Goal: Navigation & Orientation: Find specific page/section

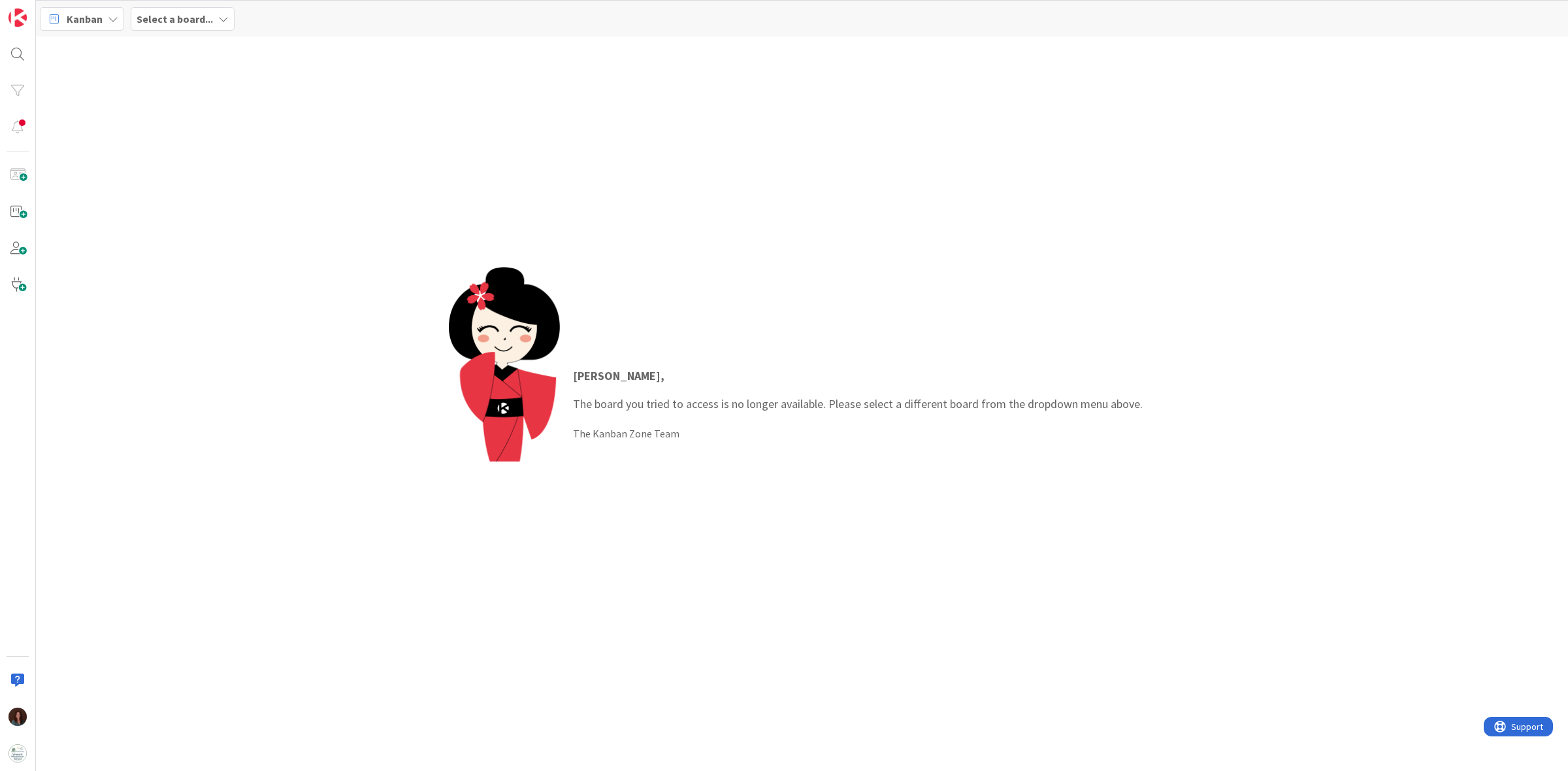
click at [198, 28] on div "Select a board..." at bounding box center [182, 19] width 104 height 23
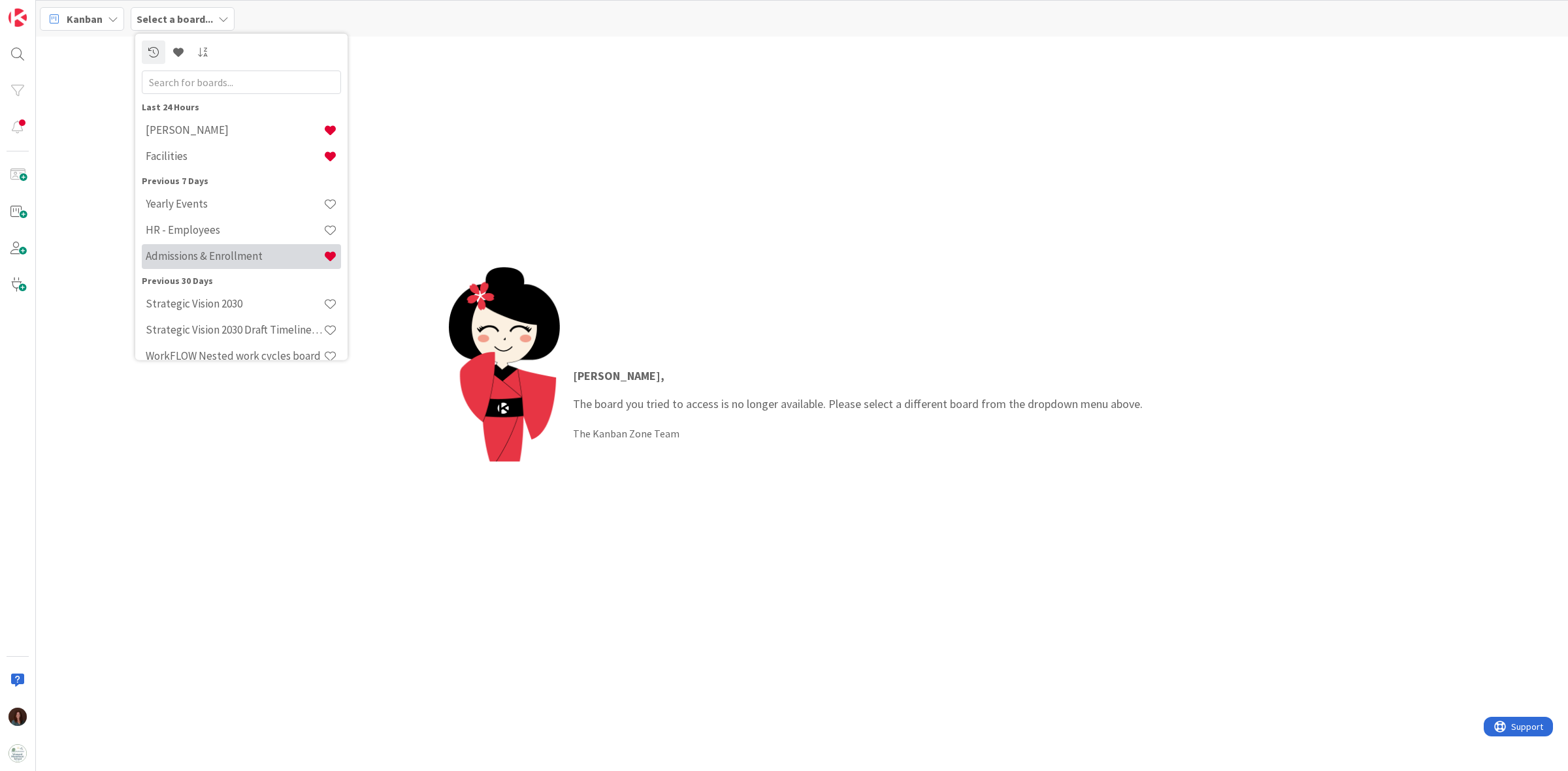
click at [201, 251] on h4 "Admissions & Enrollment" at bounding box center [234, 256] width 178 height 13
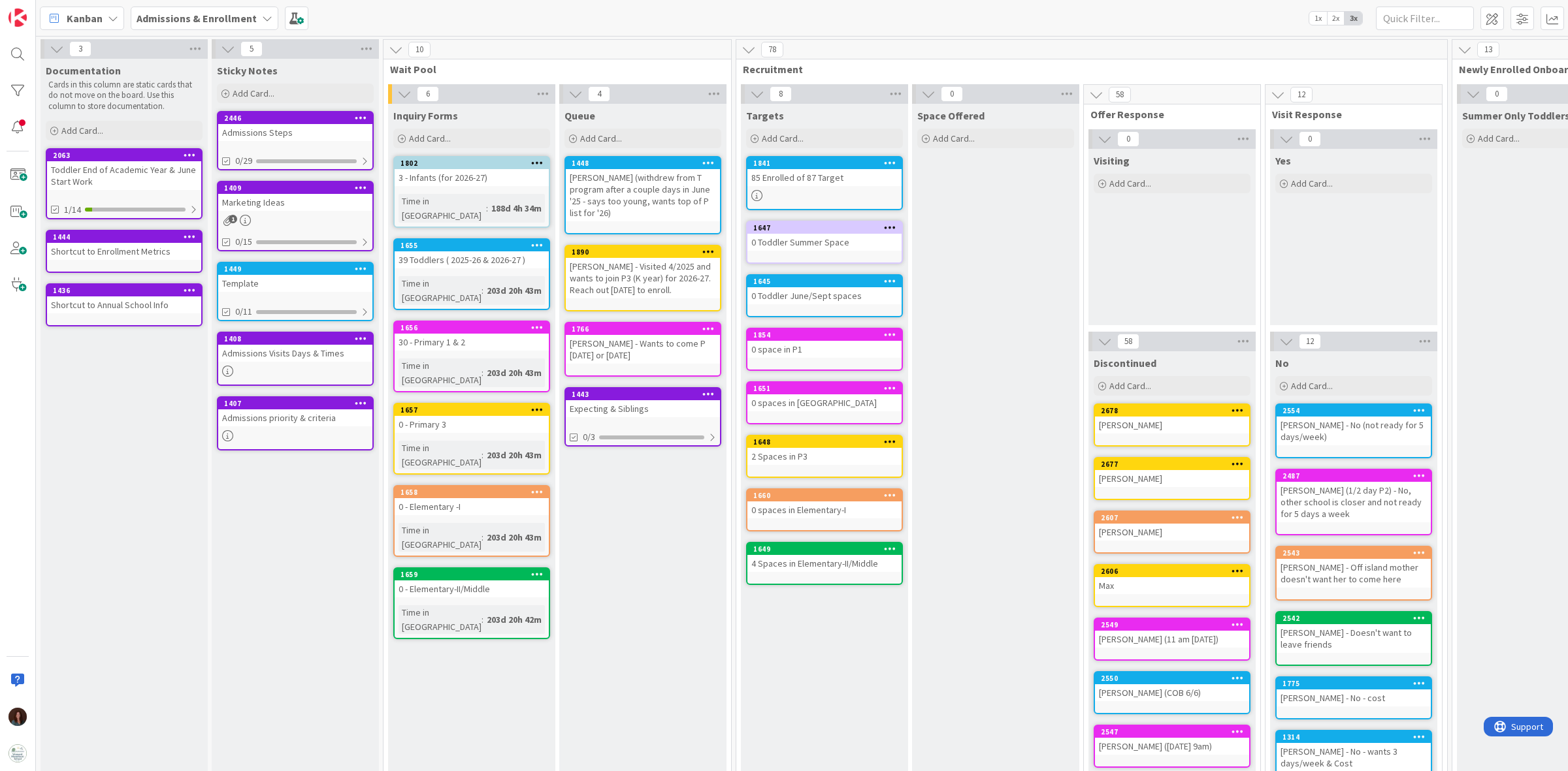
click at [127, 176] on div "Toddler End of Academic Year & June Start Work" at bounding box center [124, 175] width 155 height 29
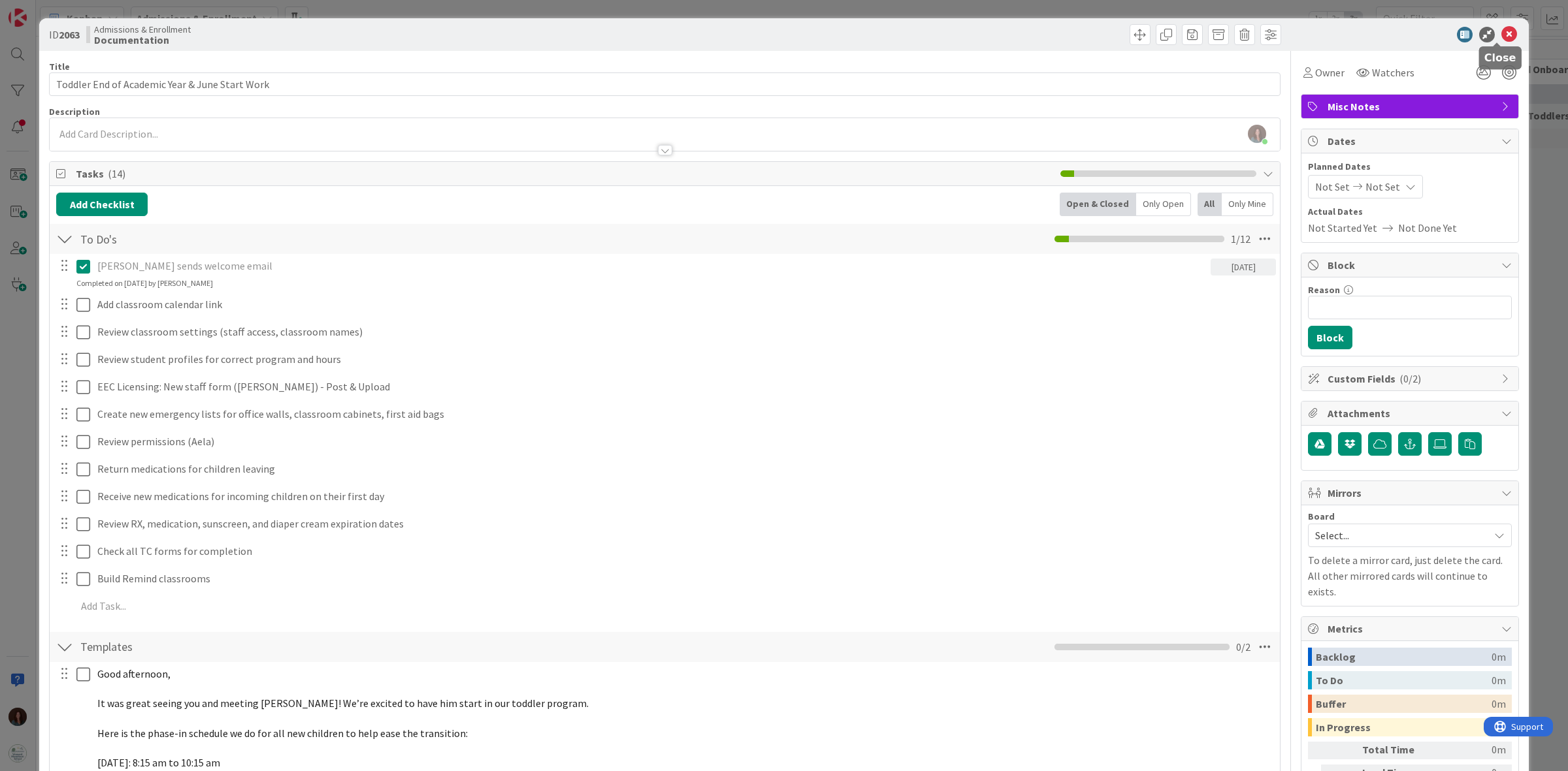
click at [1501, 35] on icon at bounding box center [1509, 35] width 16 height 16
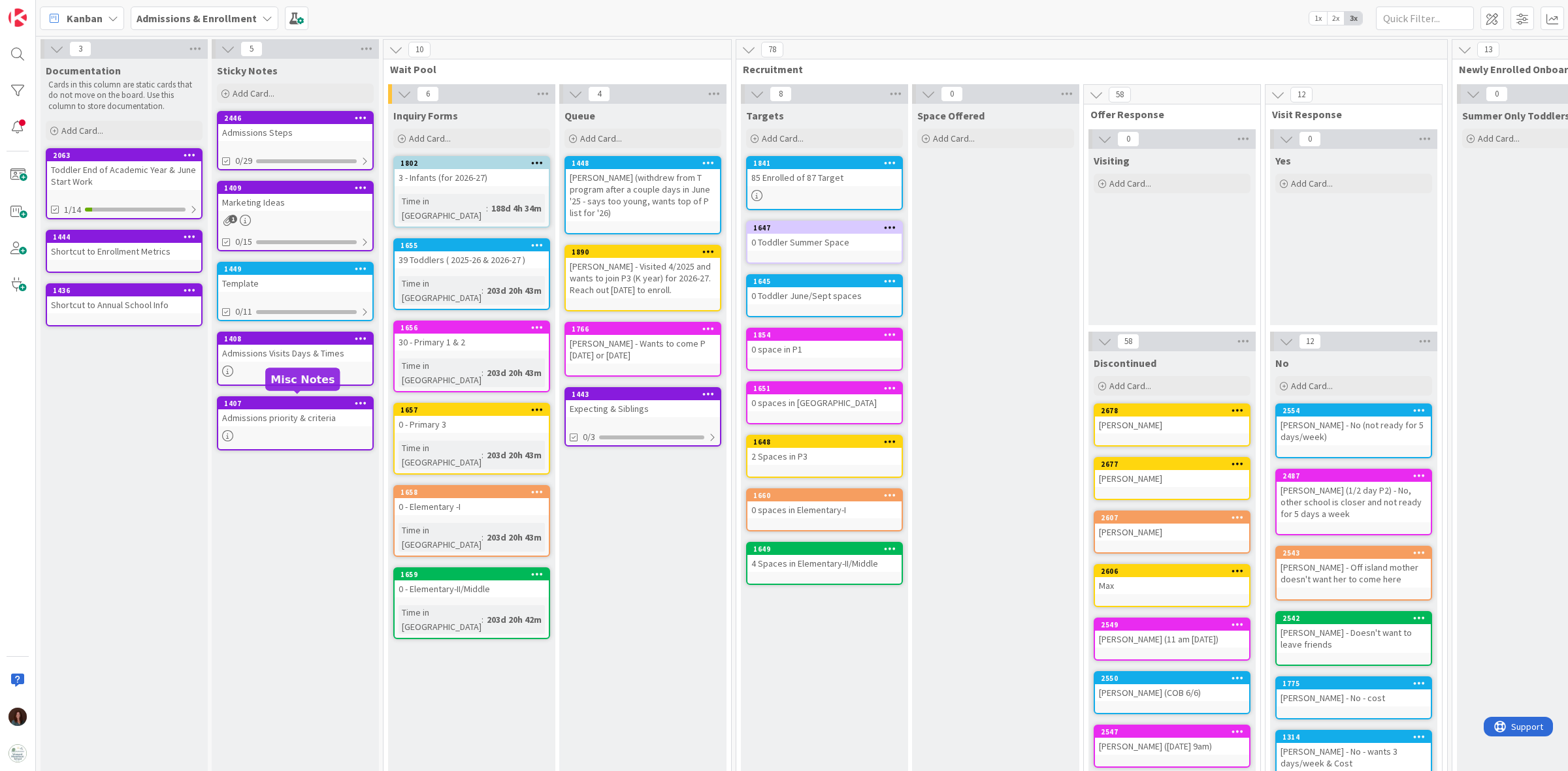
click at [290, 403] on div "1407" at bounding box center [298, 404] width 148 height 9
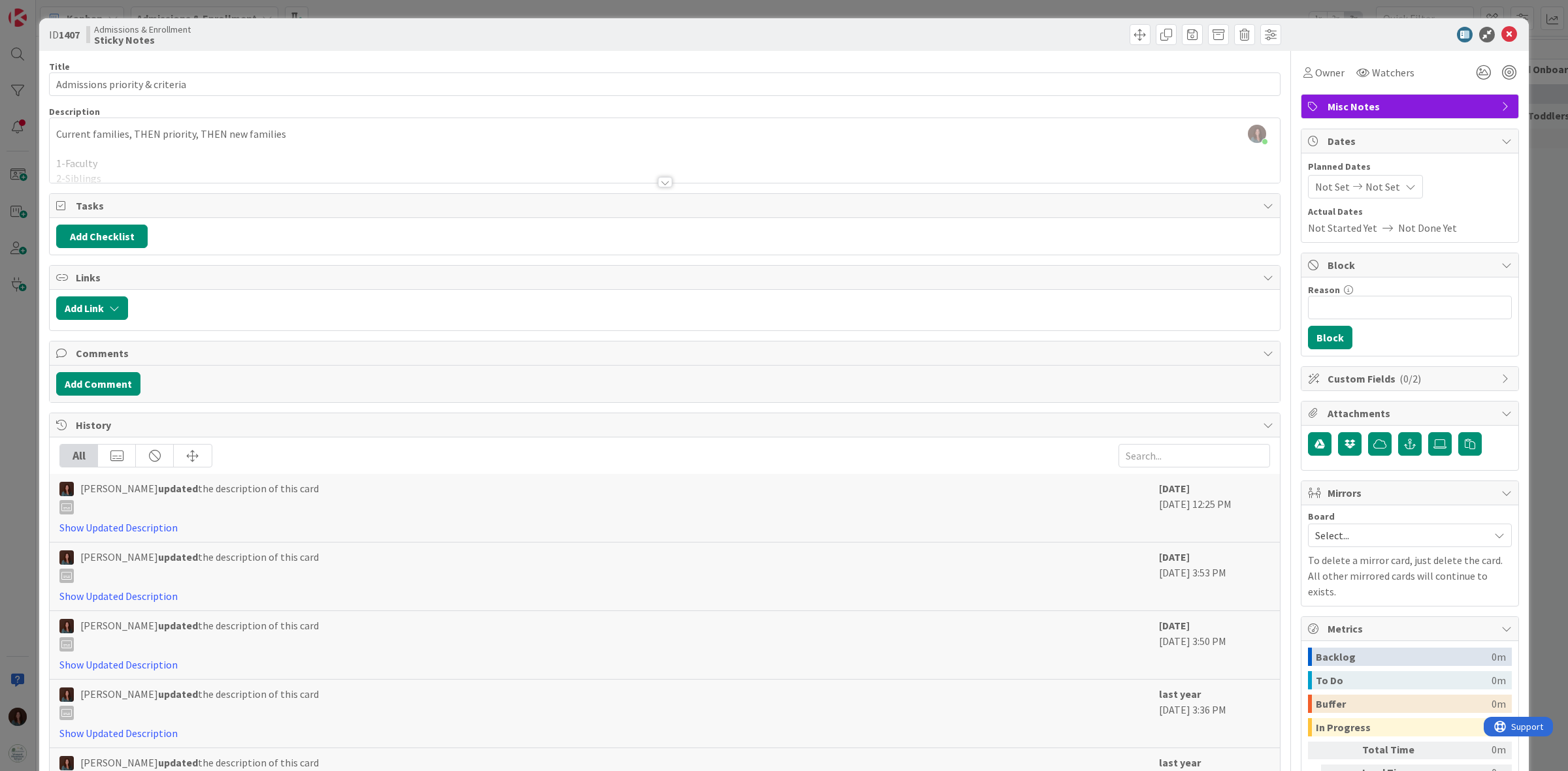
click at [658, 183] on div at bounding box center [665, 182] width 14 height 10
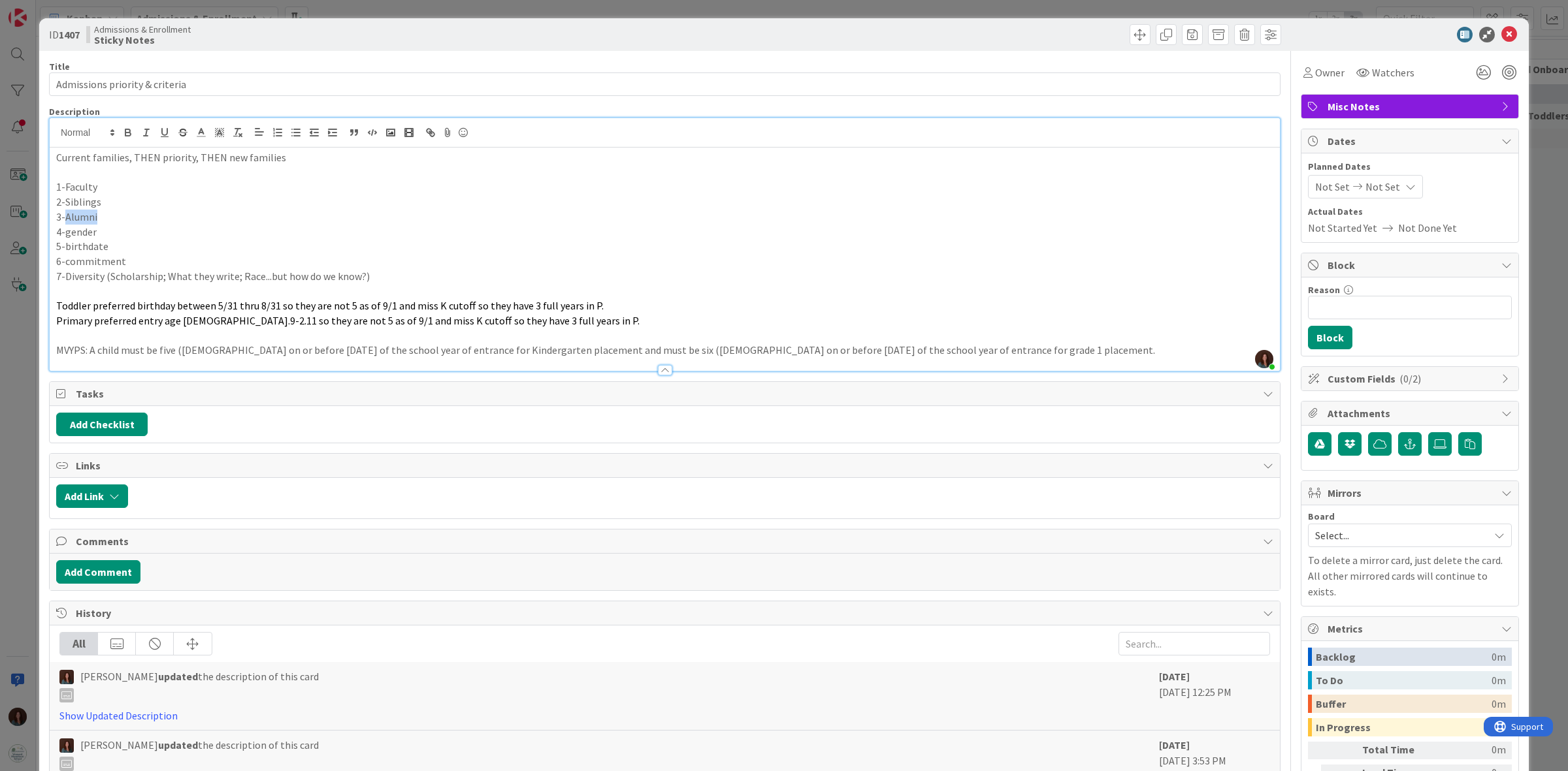
drag, startPoint x: 98, startPoint y: 216, endPoint x: 136, endPoint y: 291, distance: 84.1
click at [66, 217] on p "3-Alumni" at bounding box center [665, 217] width 1217 height 15
click at [126, 230] on p "4-gender" at bounding box center [665, 232] width 1217 height 15
click at [122, 247] on p "5-birthdate" at bounding box center [665, 246] width 1217 height 15
click at [142, 258] on p "6-commitment" at bounding box center [665, 261] width 1217 height 15
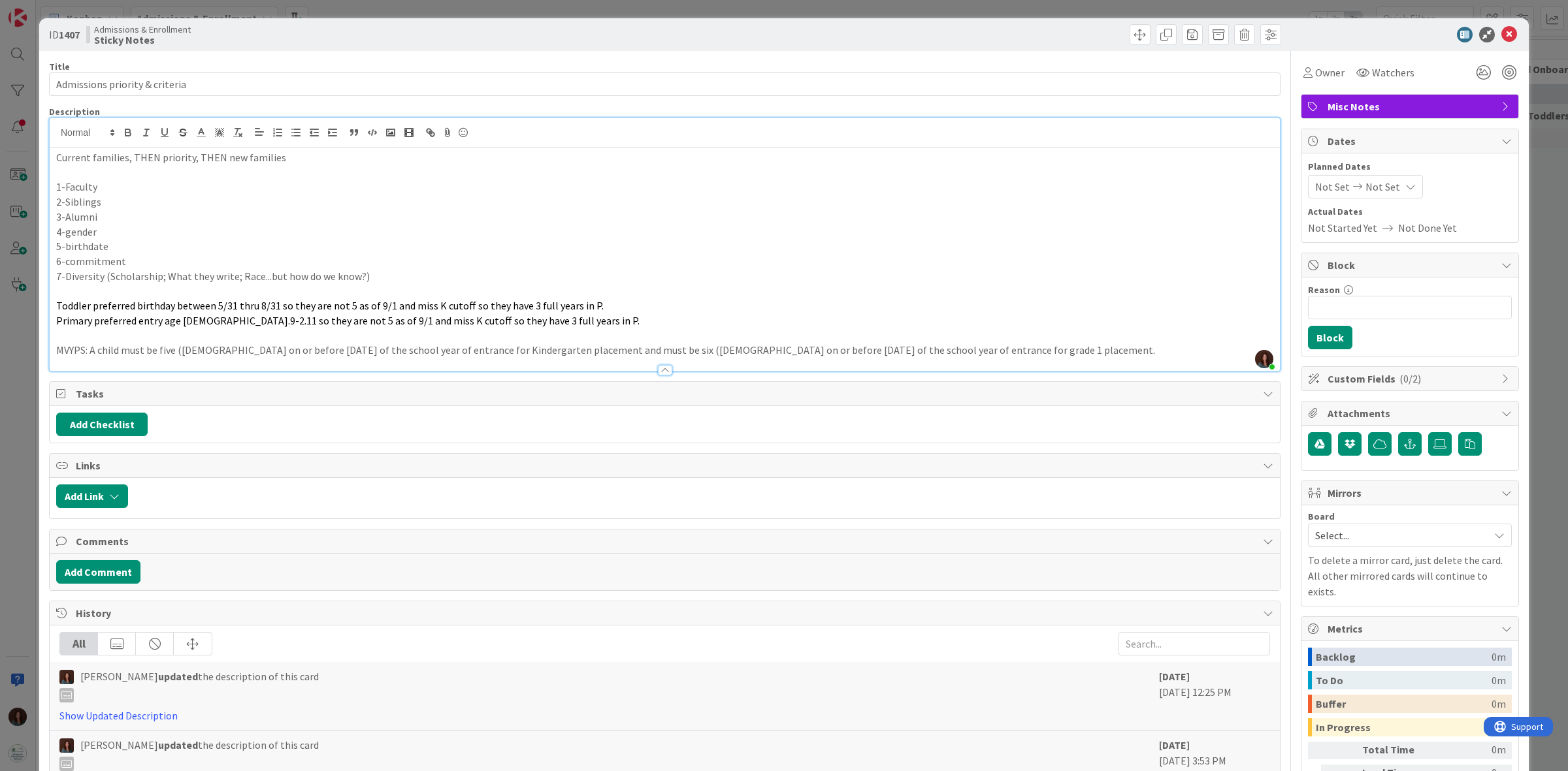
click at [426, 281] on p "7-Diversity (Scholarship; What they write; Race...but how do we know?)" at bounding box center [665, 276] width 1217 height 15
click at [1501, 35] on icon at bounding box center [1509, 35] width 16 height 16
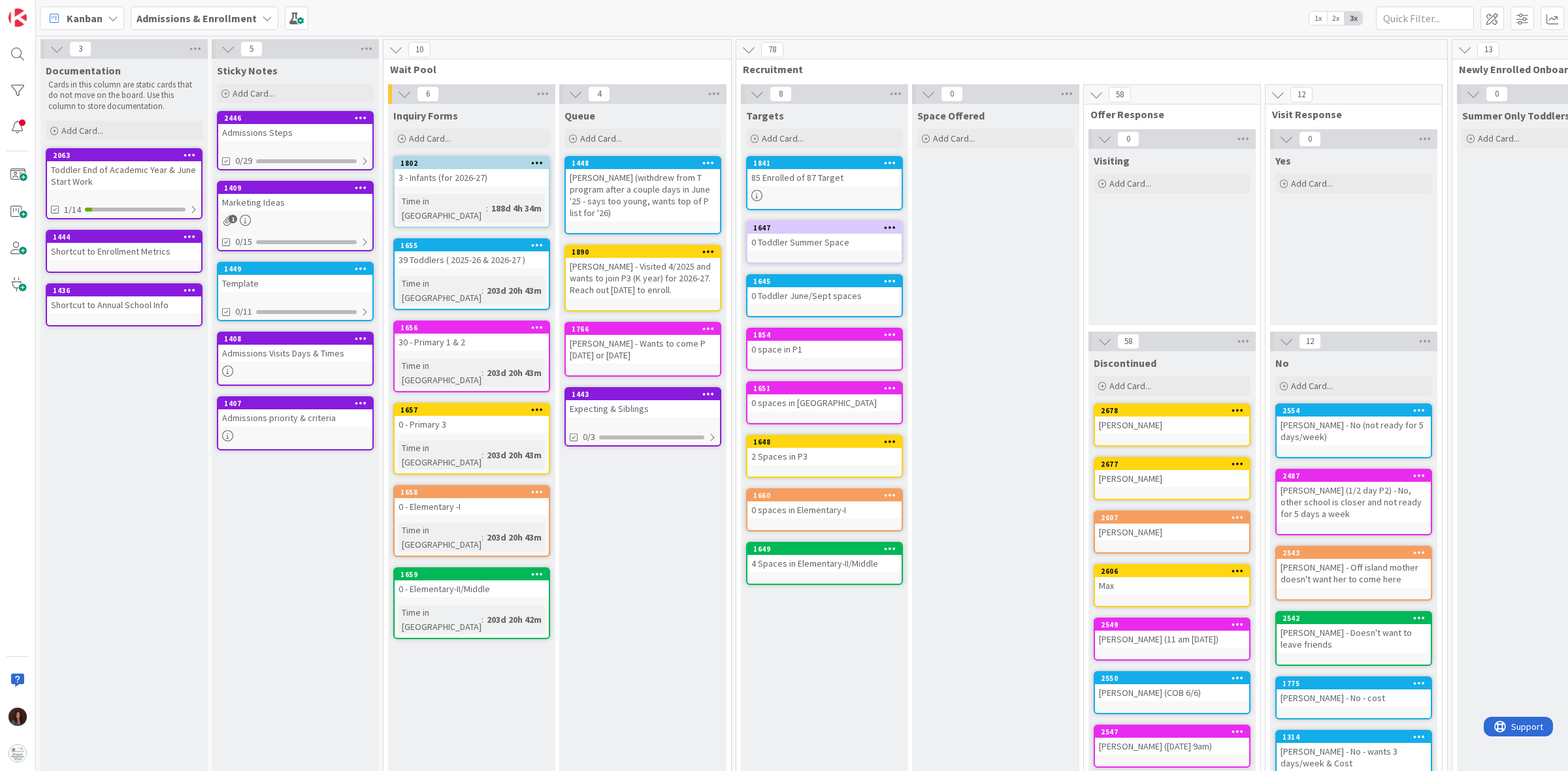
click at [173, 22] on b "Admissions & Enrollment" at bounding box center [197, 19] width 120 height 13
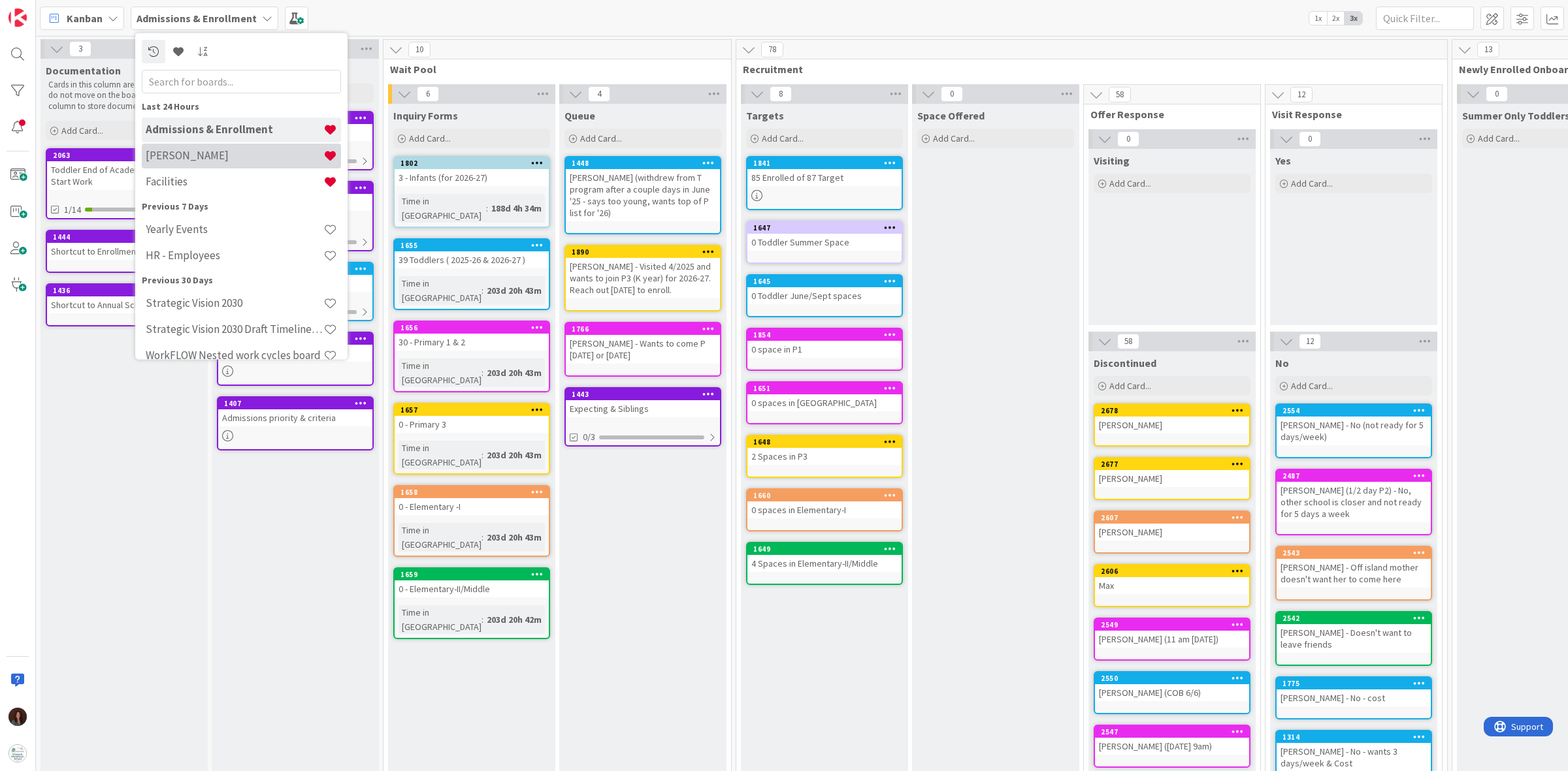
click at [204, 152] on h4 "[PERSON_NAME]" at bounding box center [234, 156] width 178 height 13
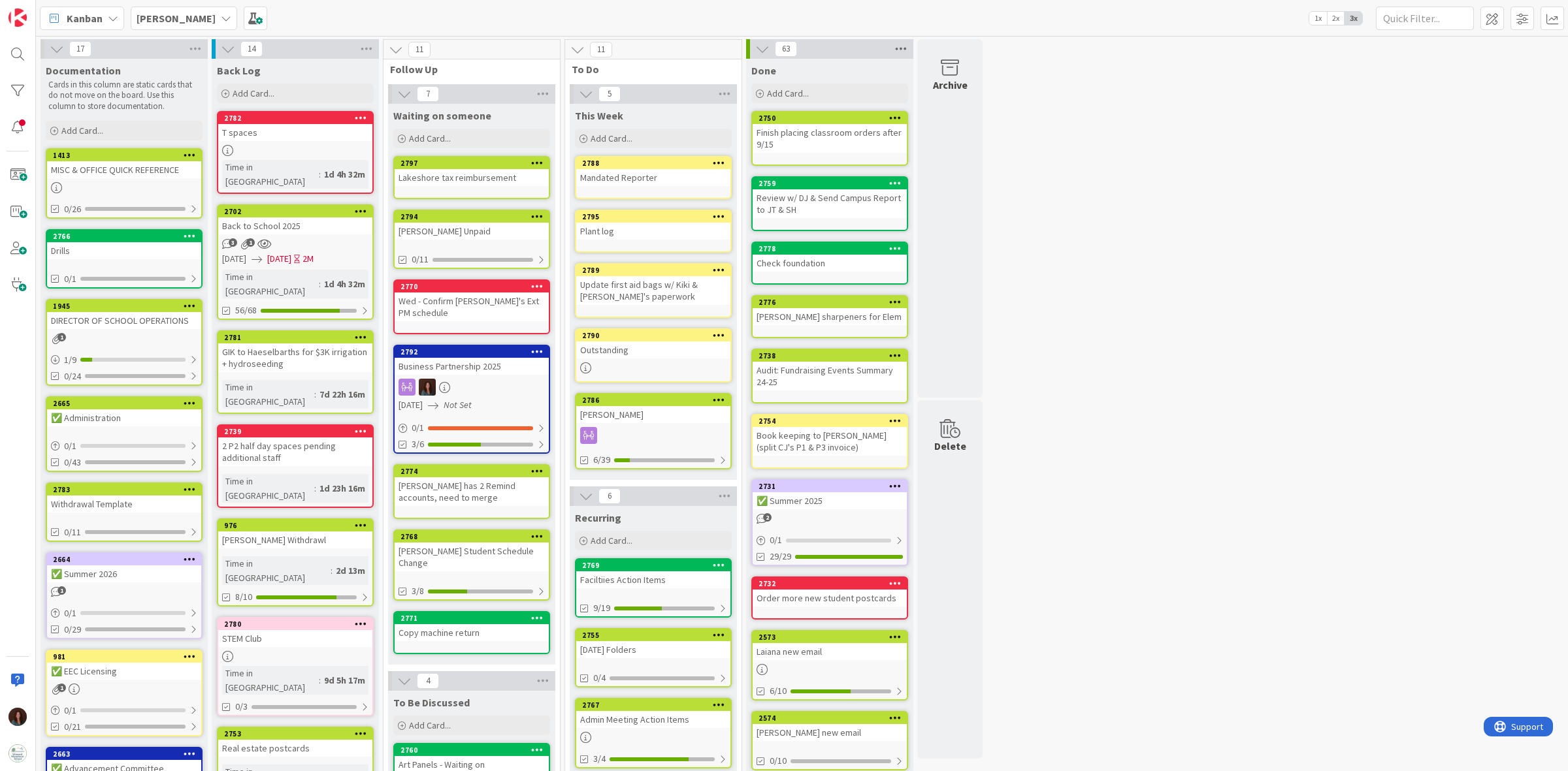
click at [908, 48] on icon at bounding box center [901, 49] width 17 height 20
click at [908, 49] on icon at bounding box center [901, 49] width 17 height 20
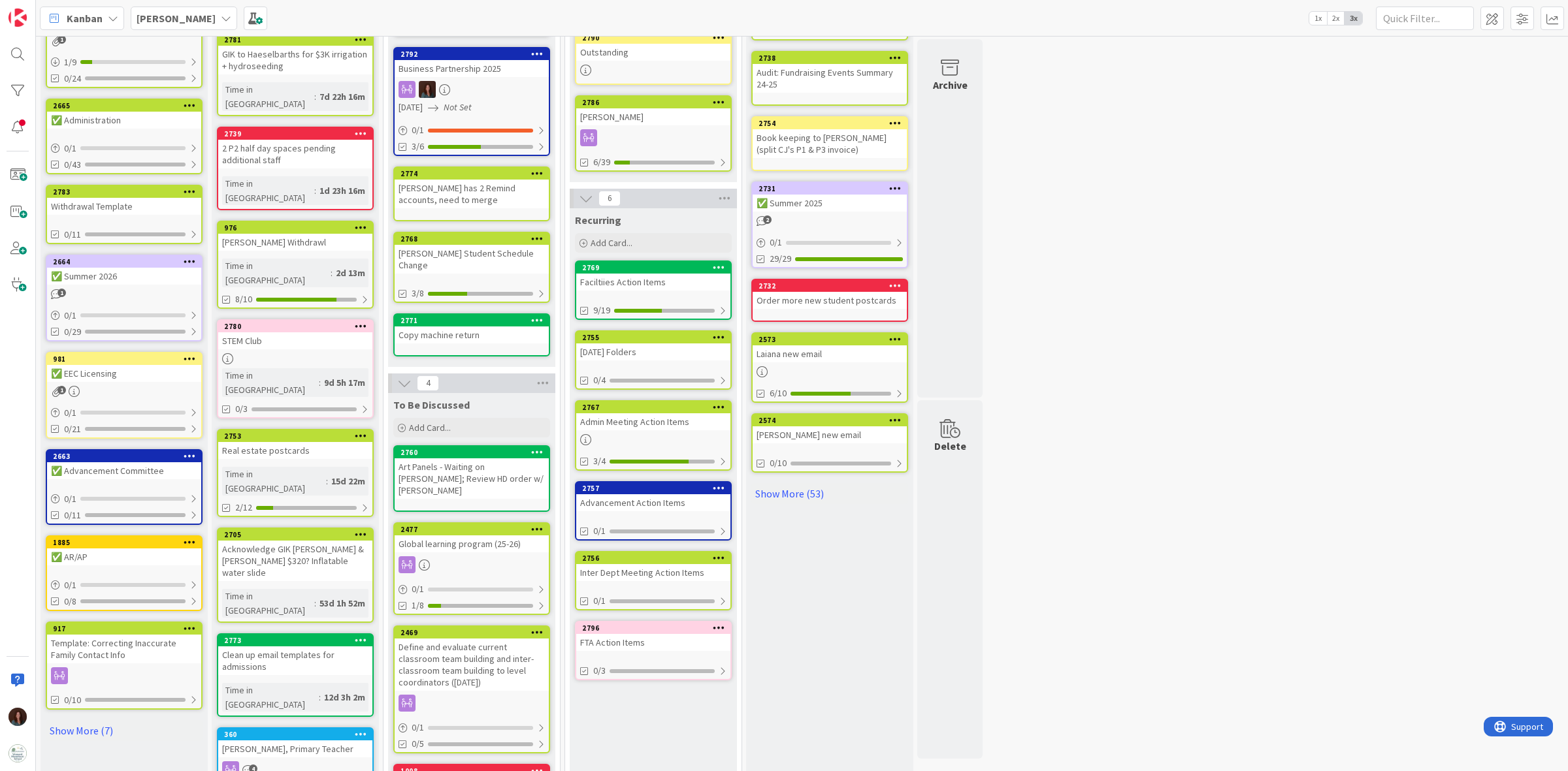
scroll to position [327, 0]
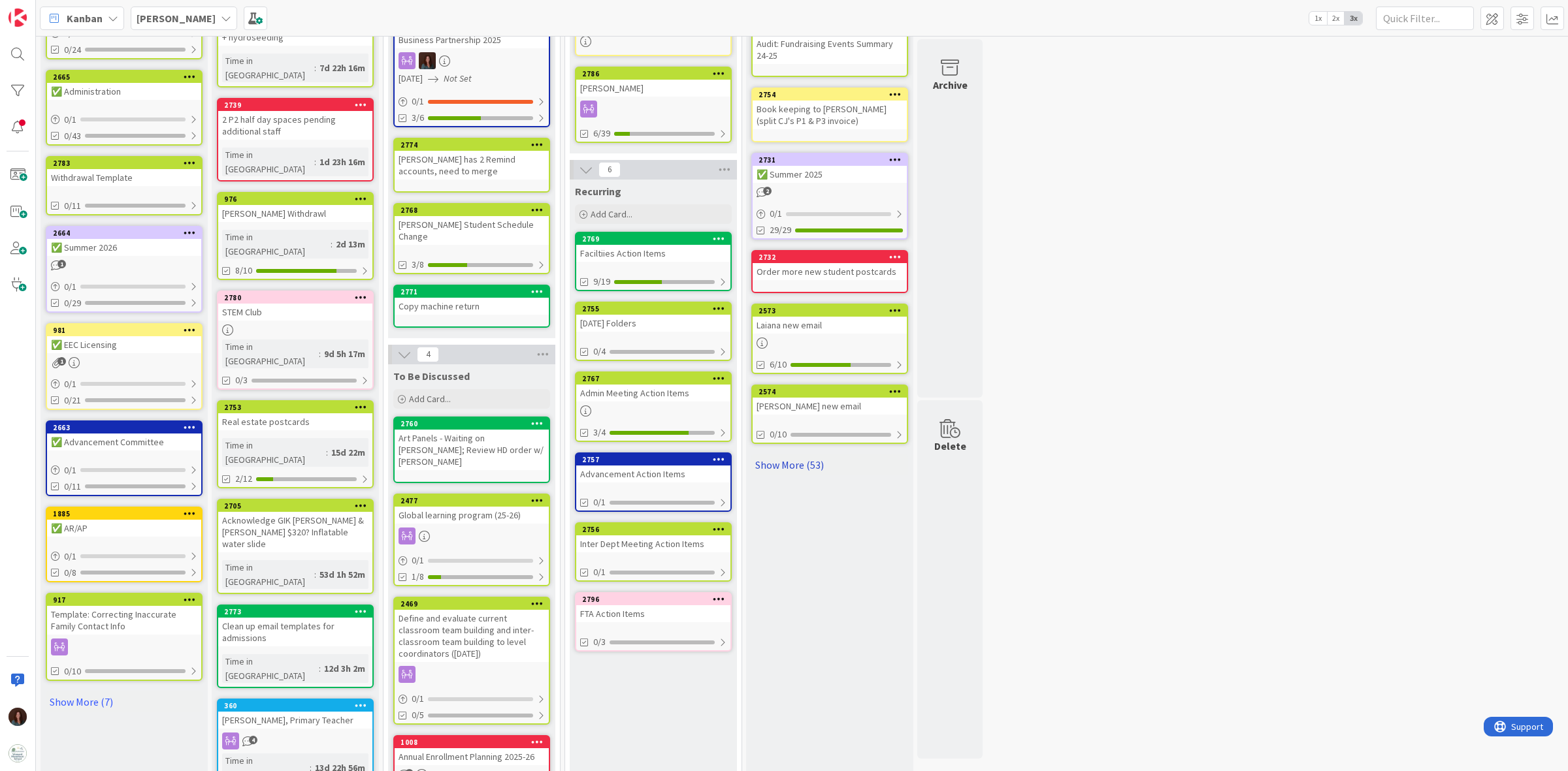
click at [798, 457] on link "Show More (53)" at bounding box center [829, 465] width 157 height 21
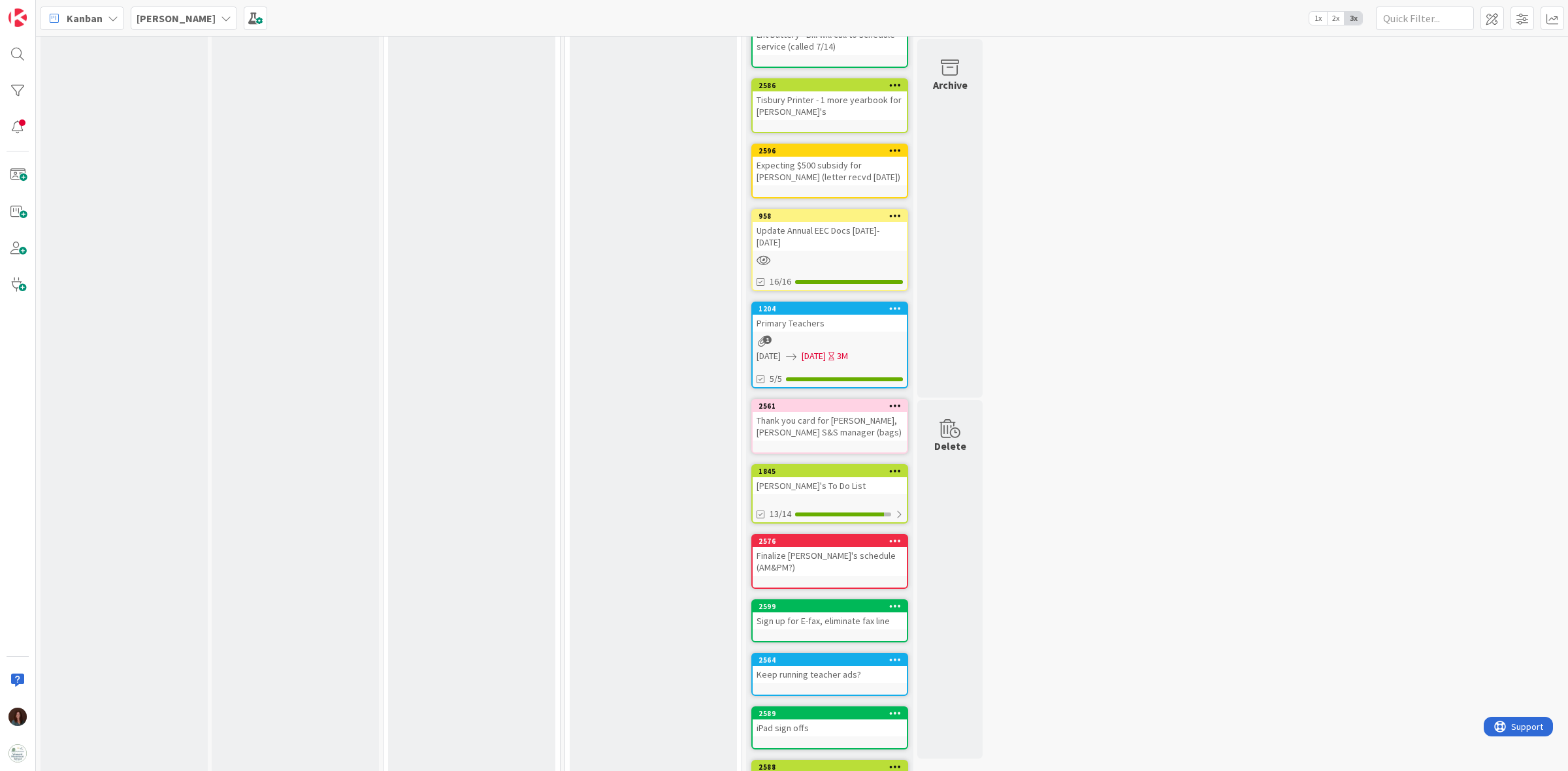
scroll to position [3378, 0]
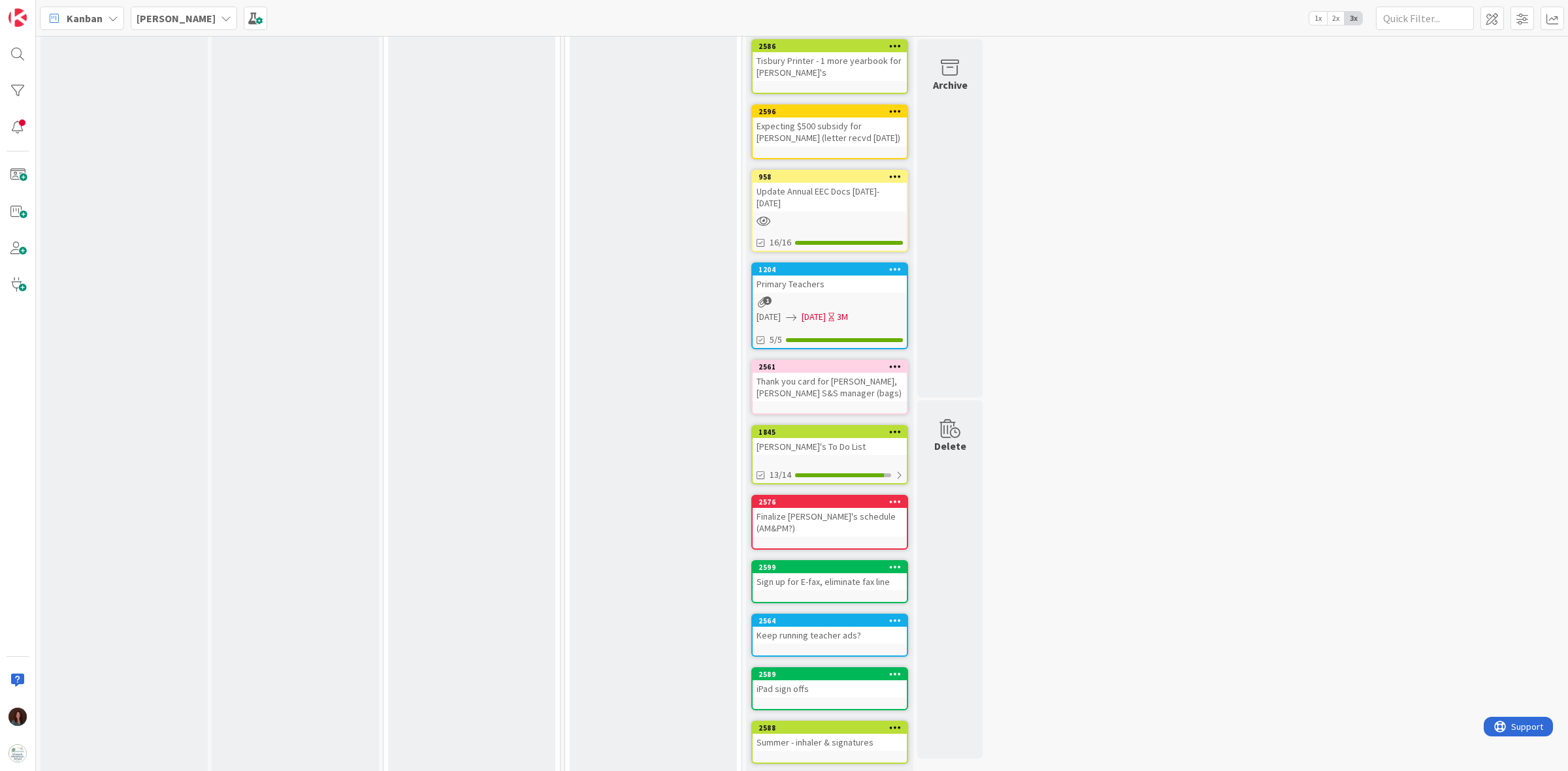
click at [812, 438] on div "Chris's To Do List" at bounding box center [829, 447] width 155 height 17
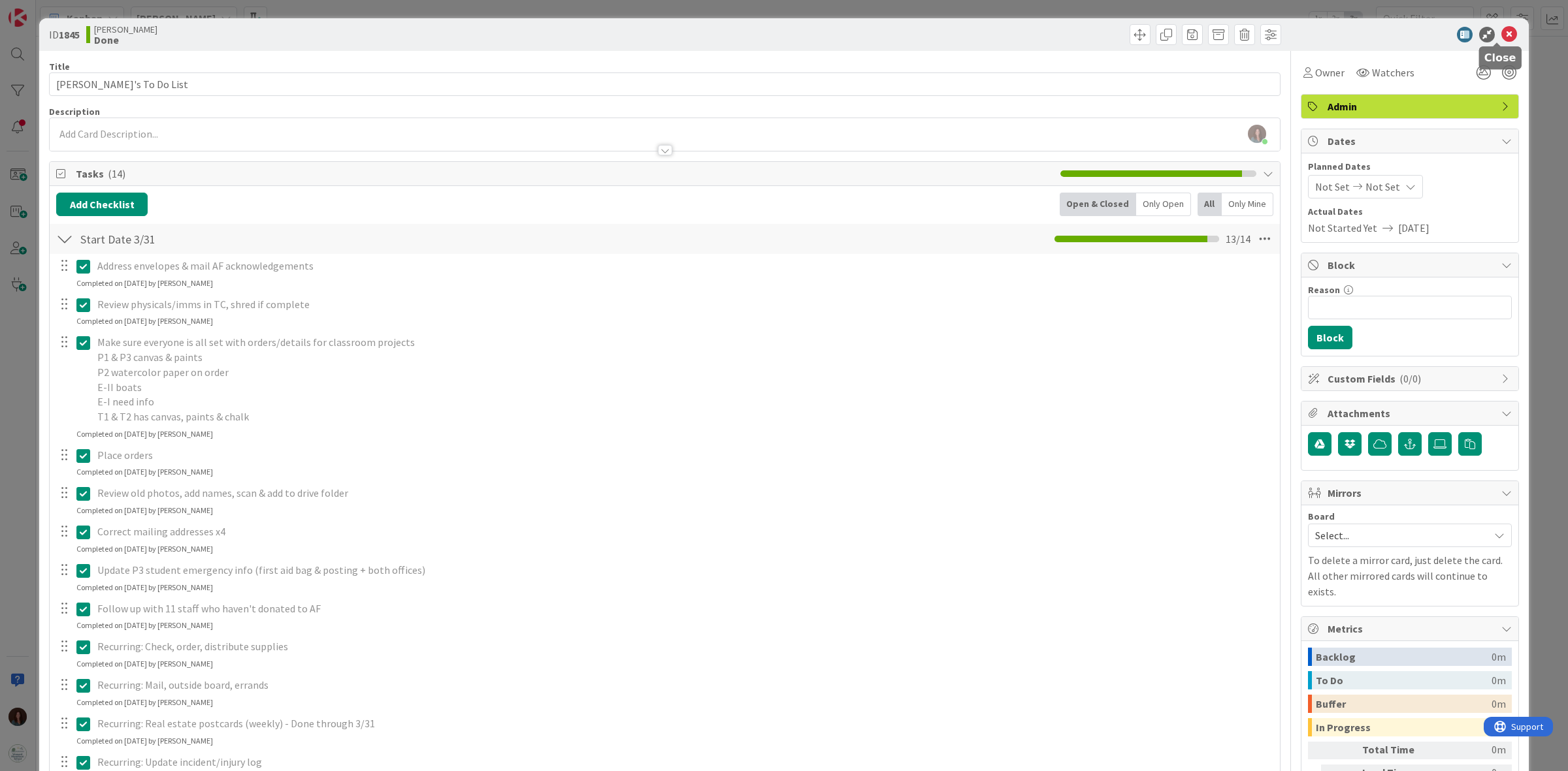
click at [1501, 36] on icon at bounding box center [1509, 35] width 16 height 16
